Goal: Information Seeking & Learning: Check status

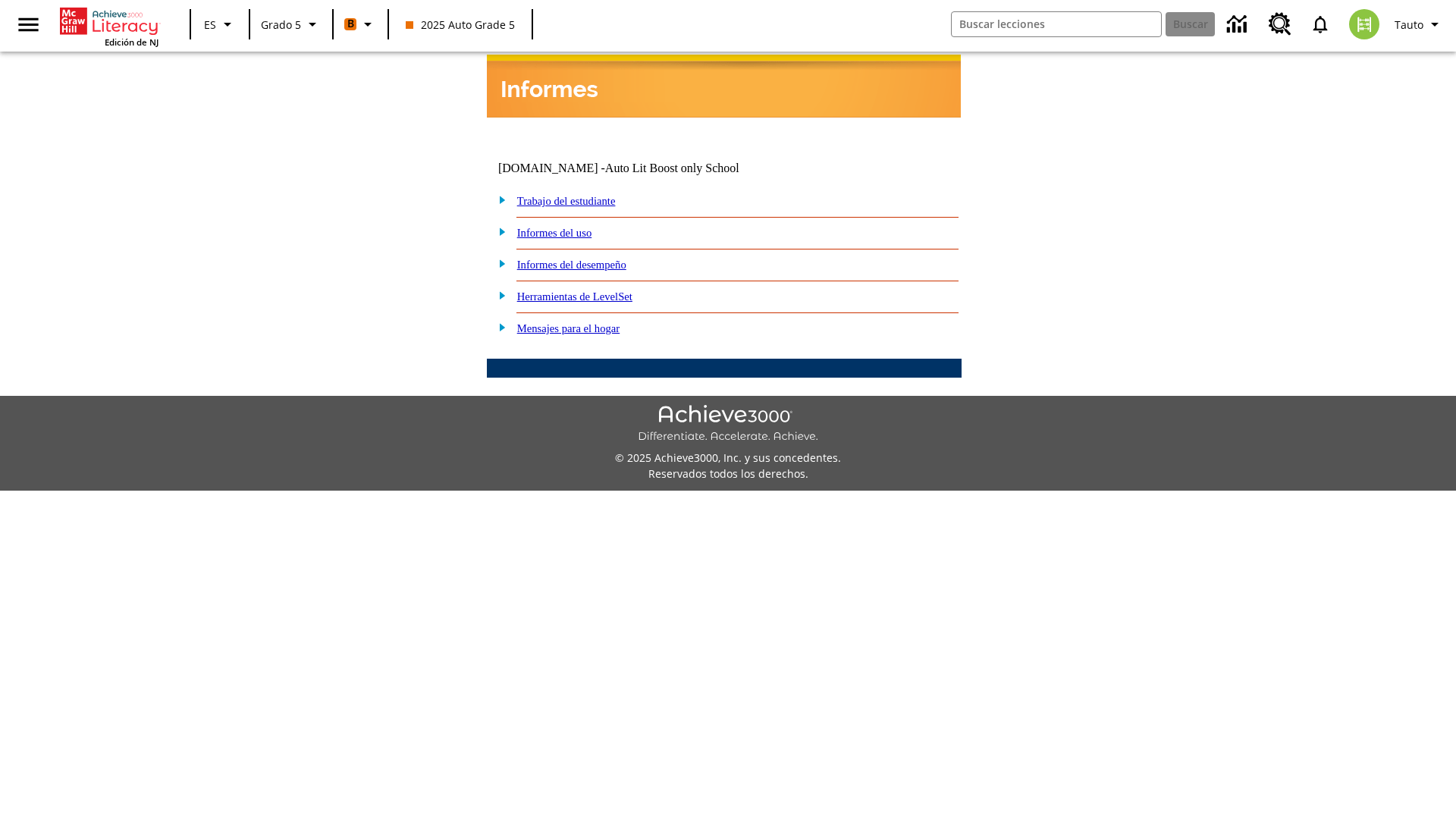
click at [591, 258] on link "Informes del desempeño" at bounding box center [571, 265] width 109 height 12
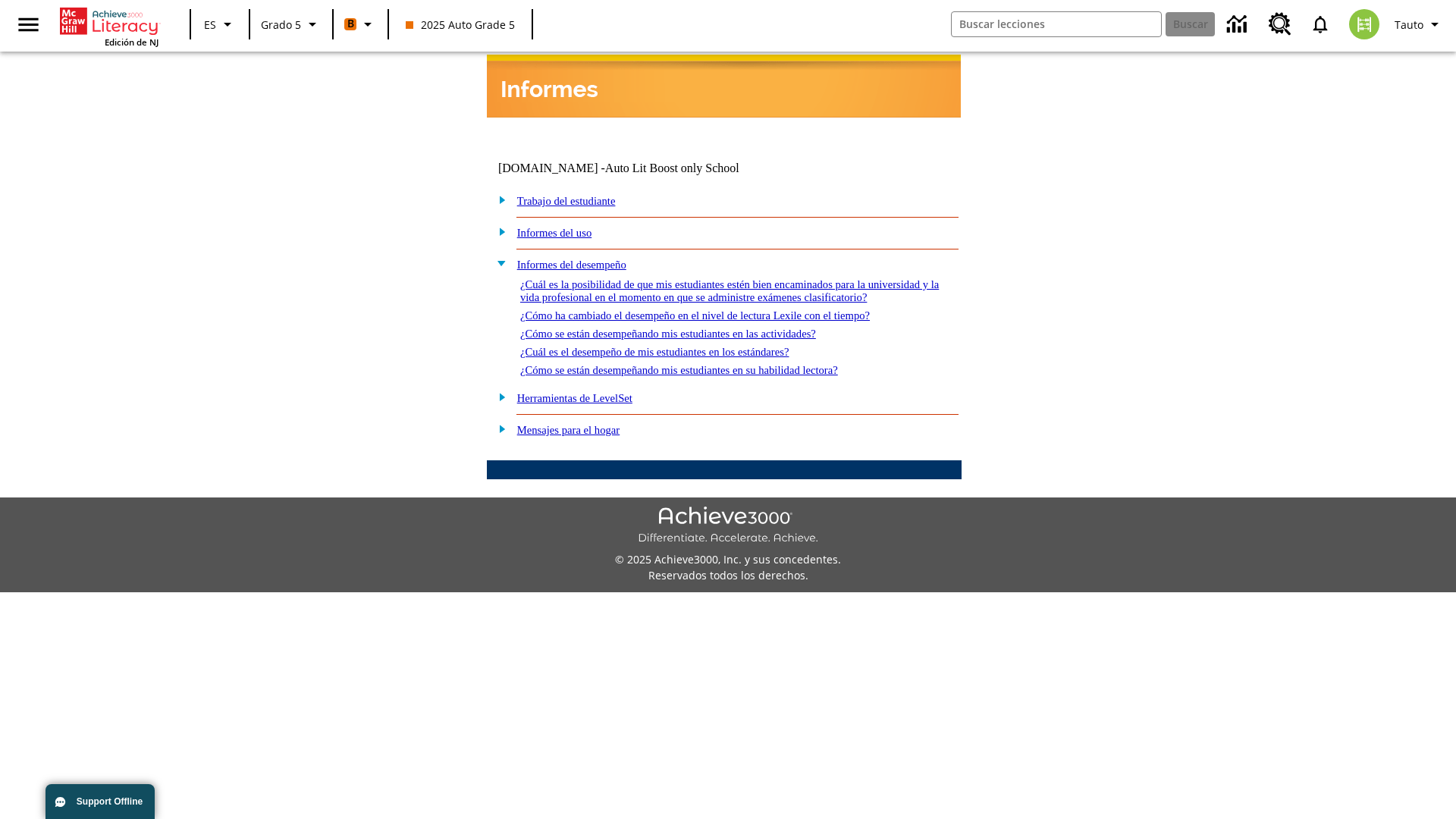
click at [706, 364] on link "¿Cómo se están desempeñando mis estudiantes en su habilidad lectora?" at bounding box center [679, 370] width 317 height 12
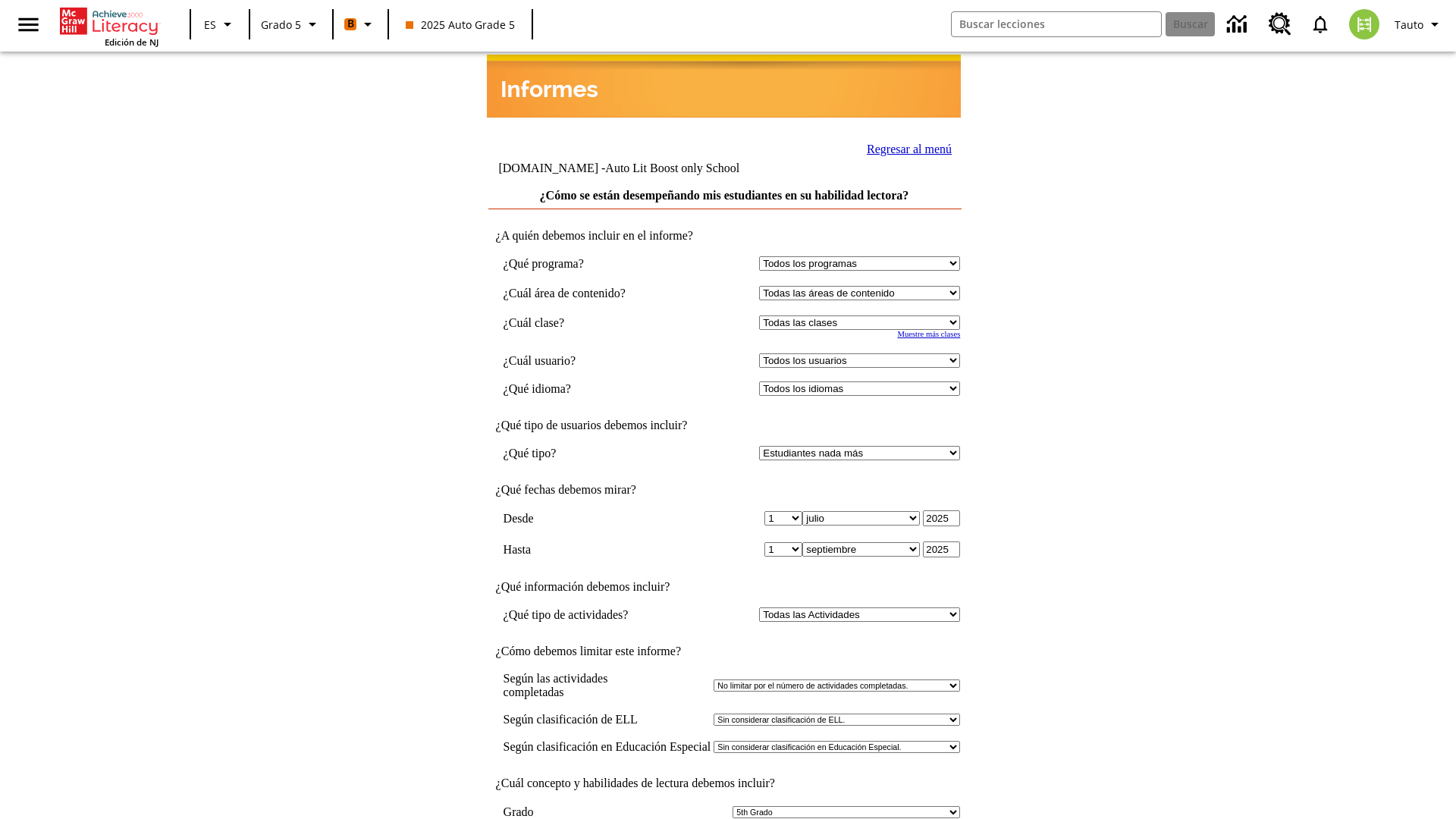
select select "11133131"
select select "21437107"
